Goal: Find specific page/section: Find specific page/section

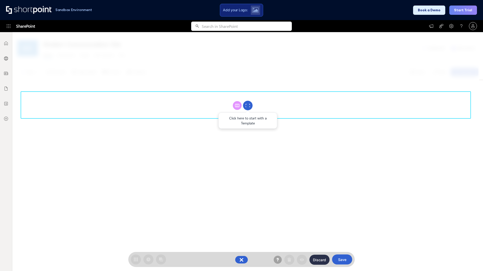
click at [248, 106] on circle at bounding box center [248, 106] width 10 height 10
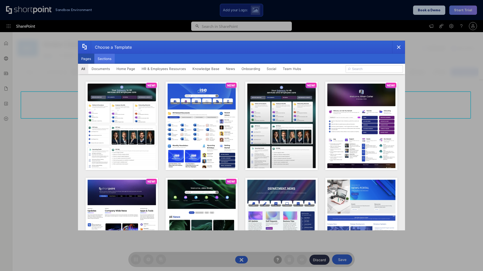
click at [104, 59] on button "Sections" at bounding box center [104, 59] width 20 height 10
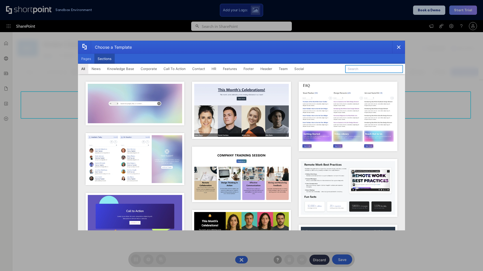
type input "Features Kit 6"
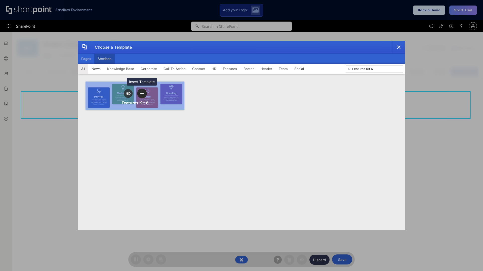
click at [142, 93] on icon "template selector" at bounding box center [142, 94] width 4 height 4
